Goal: Information Seeking & Learning: Learn about a topic

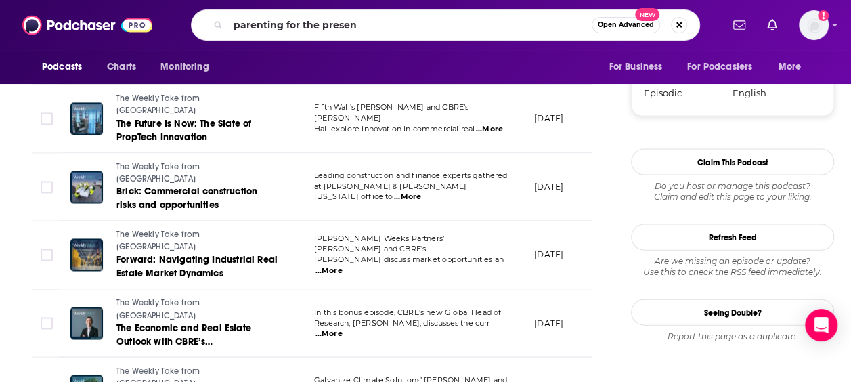
type input "parenting for the present"
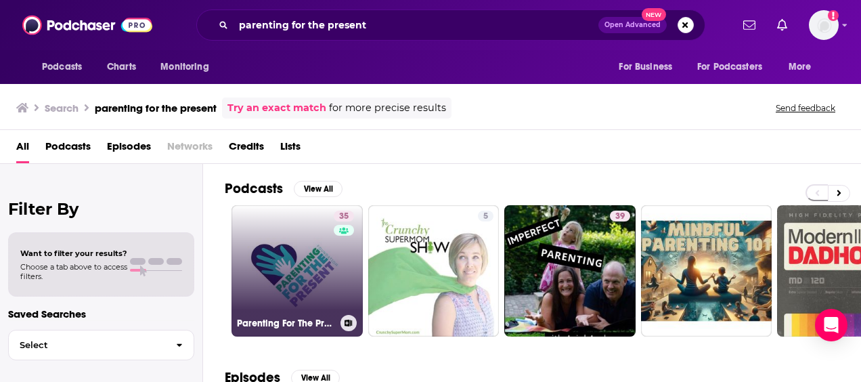
click at [290, 281] on link "35 Parenting For The Present" at bounding box center [297, 270] width 131 height 131
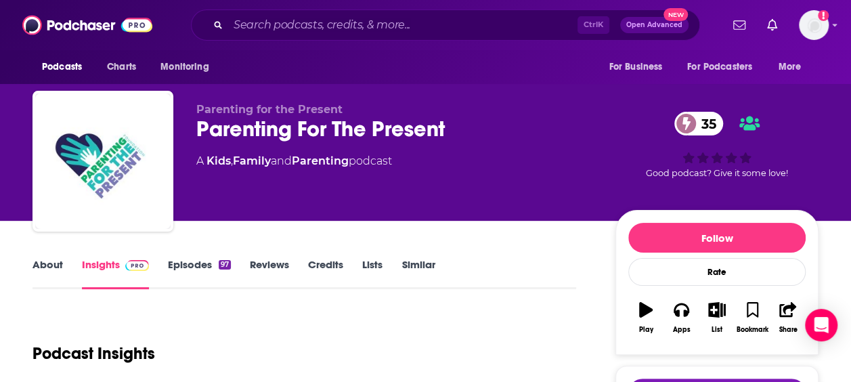
click at [47, 258] on link "About" at bounding box center [48, 273] width 30 height 31
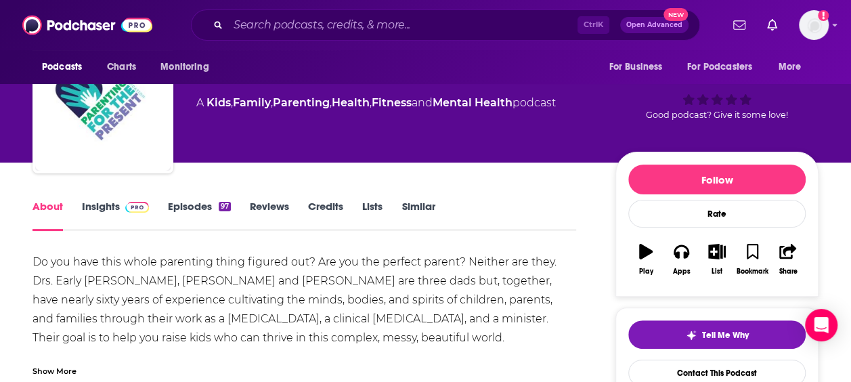
scroll to position [108, 0]
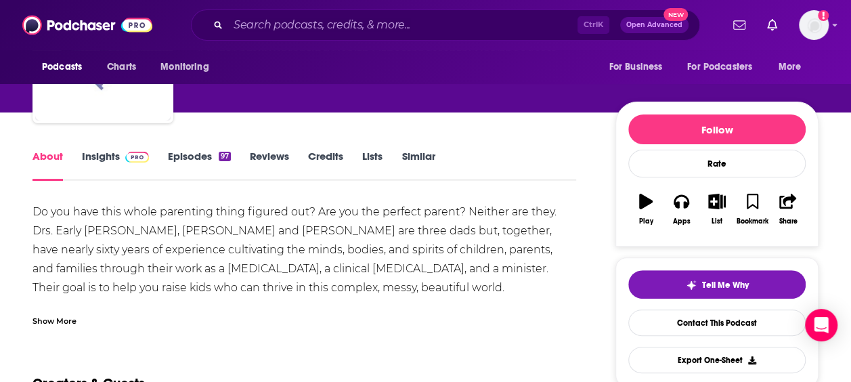
click at [123, 158] on span at bounding box center [134, 156] width 29 height 13
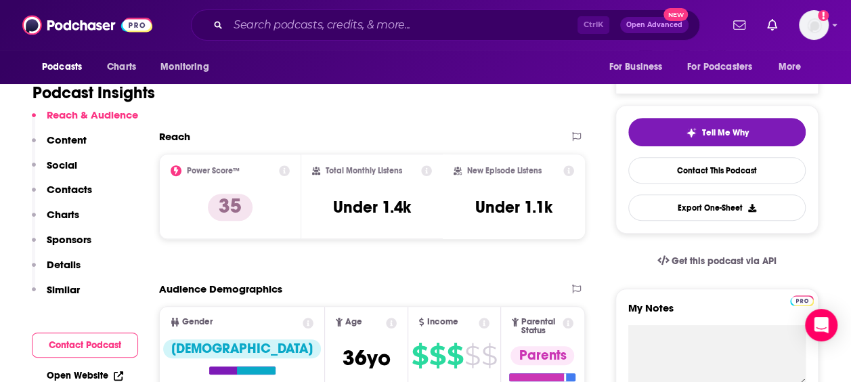
scroll to position [260, 0]
